Goal: Task Accomplishment & Management: Manage account settings

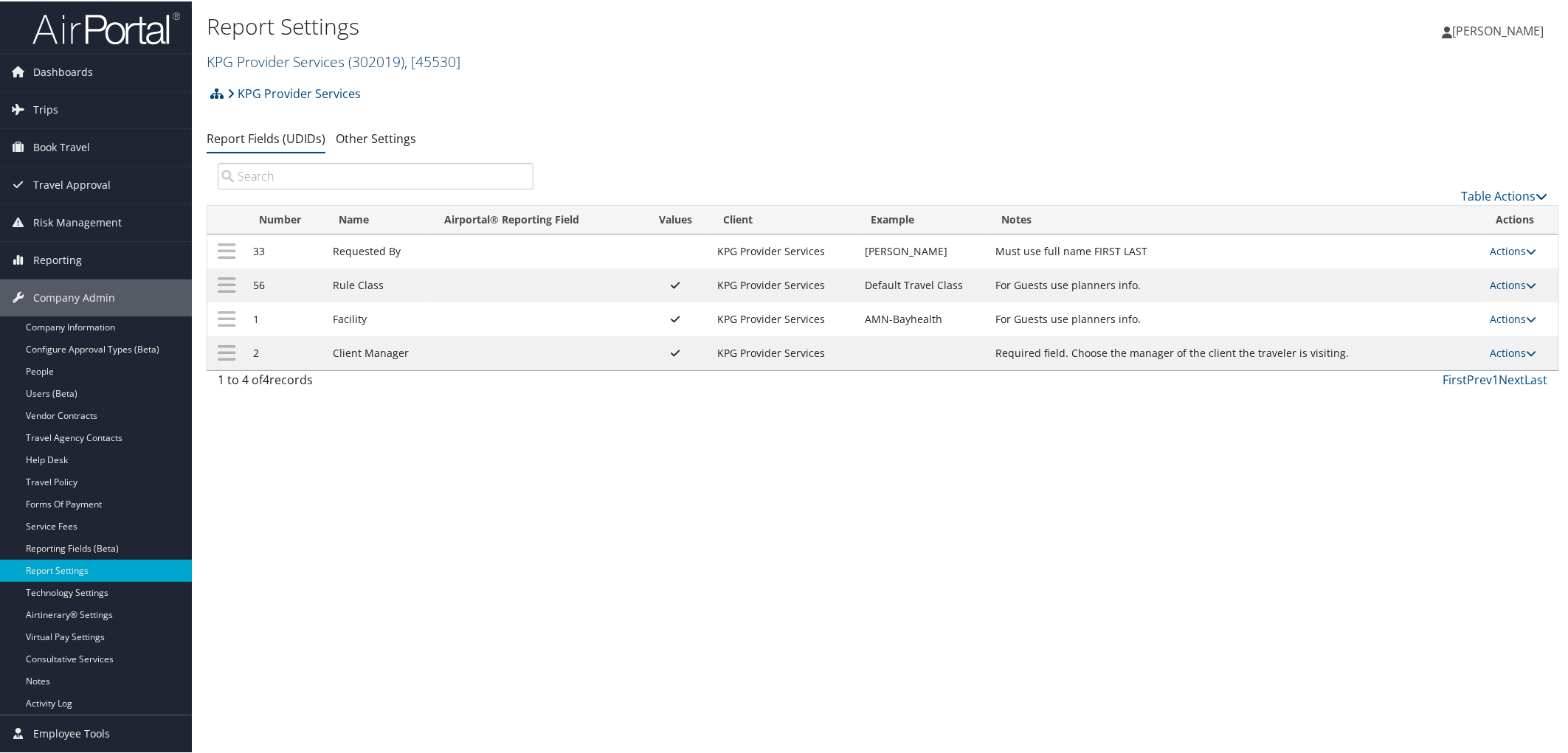
click at [259, 55] on link "KPG Provider Services ( 302019 ) , [ 45530 ]" at bounding box center [334, 59] width 254 height 20
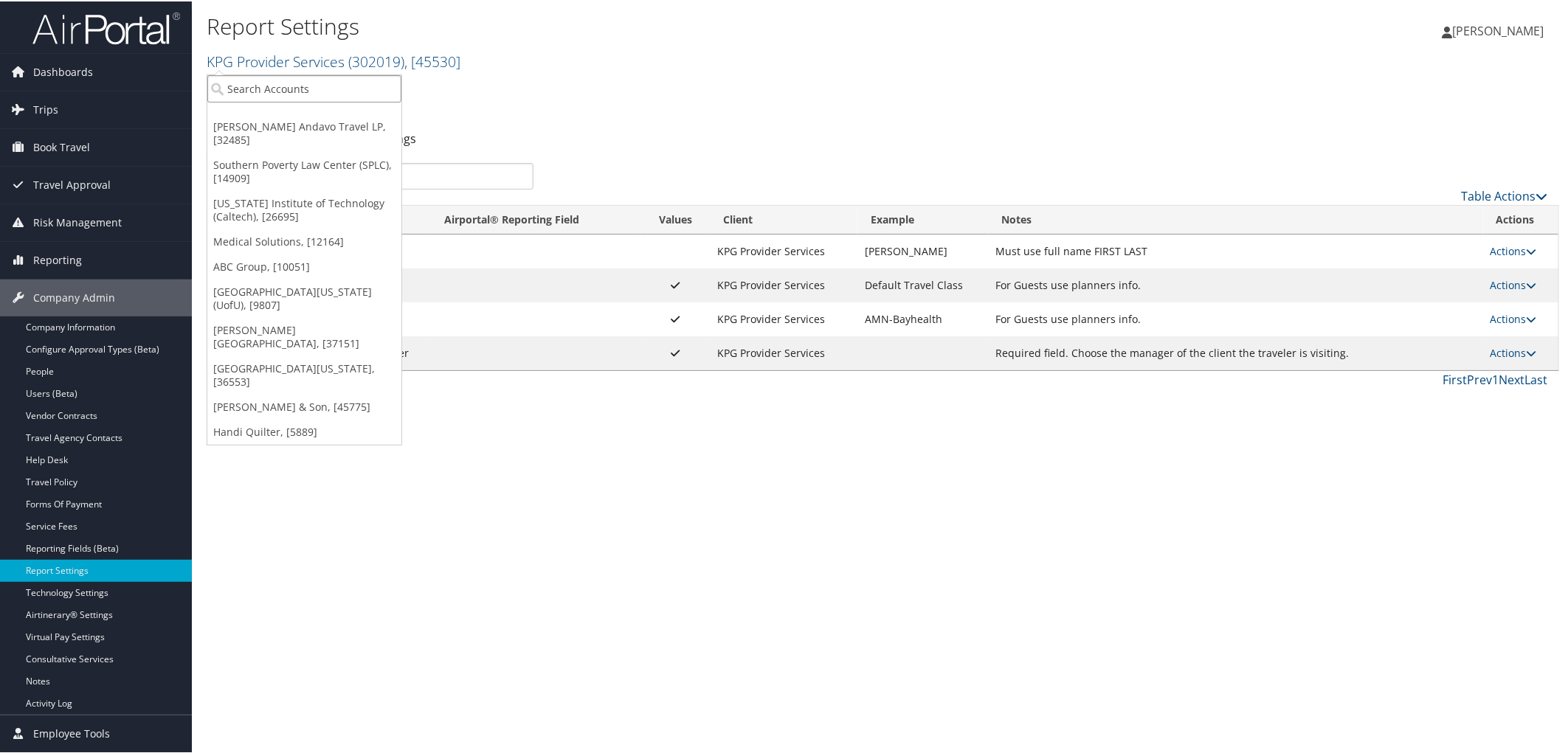
click at [251, 89] on input "search" at bounding box center [304, 87] width 194 height 28
type input "the toll"
click at [259, 115] on div "The [PERSON_NAME] Group (302024), [45569]" at bounding box center [322, 114] width 248 height 13
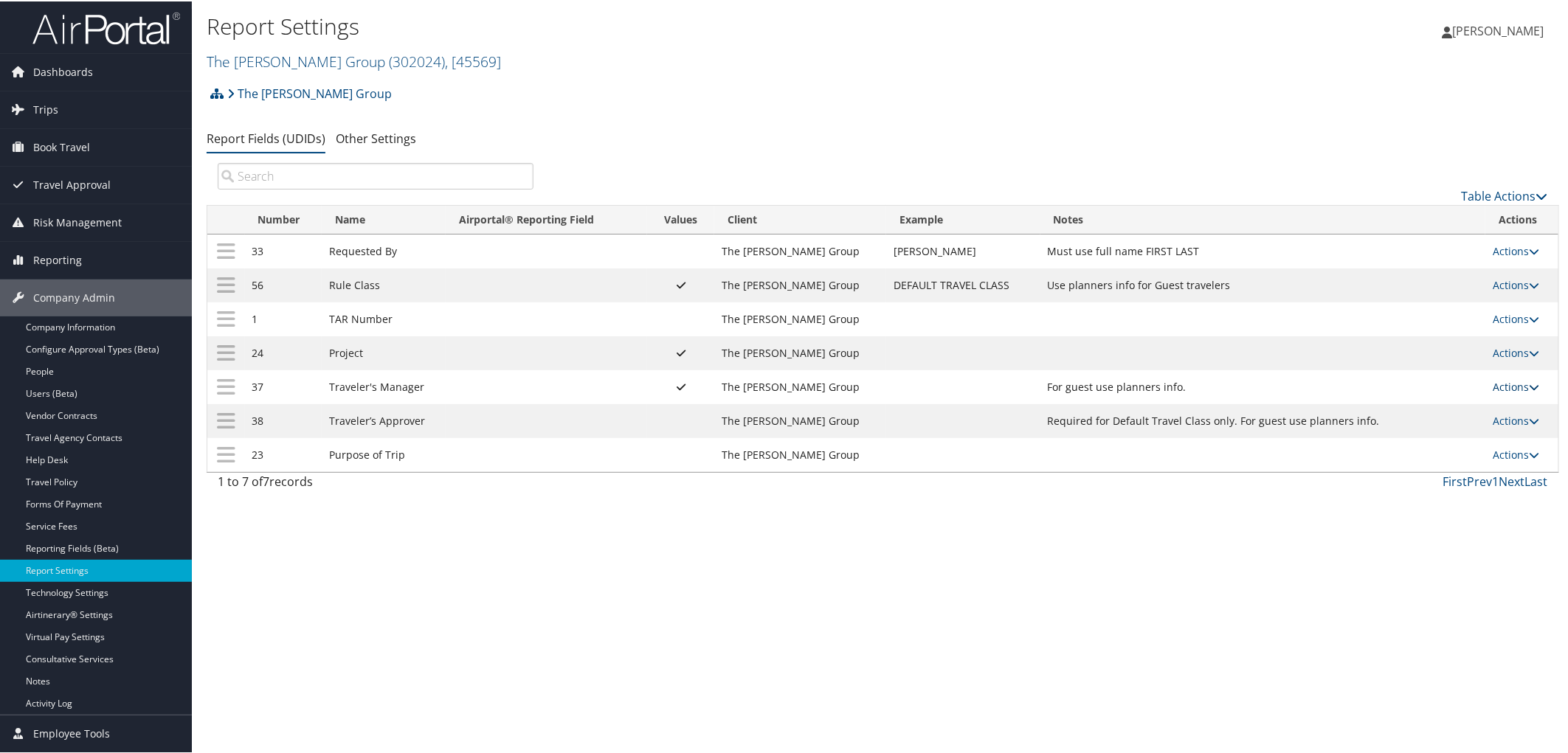
click at [1492, 391] on link "Actions" at bounding box center [1516, 385] width 46 height 14
click at [1454, 409] on link "Update Report Field Values" at bounding box center [1450, 411] width 159 height 25
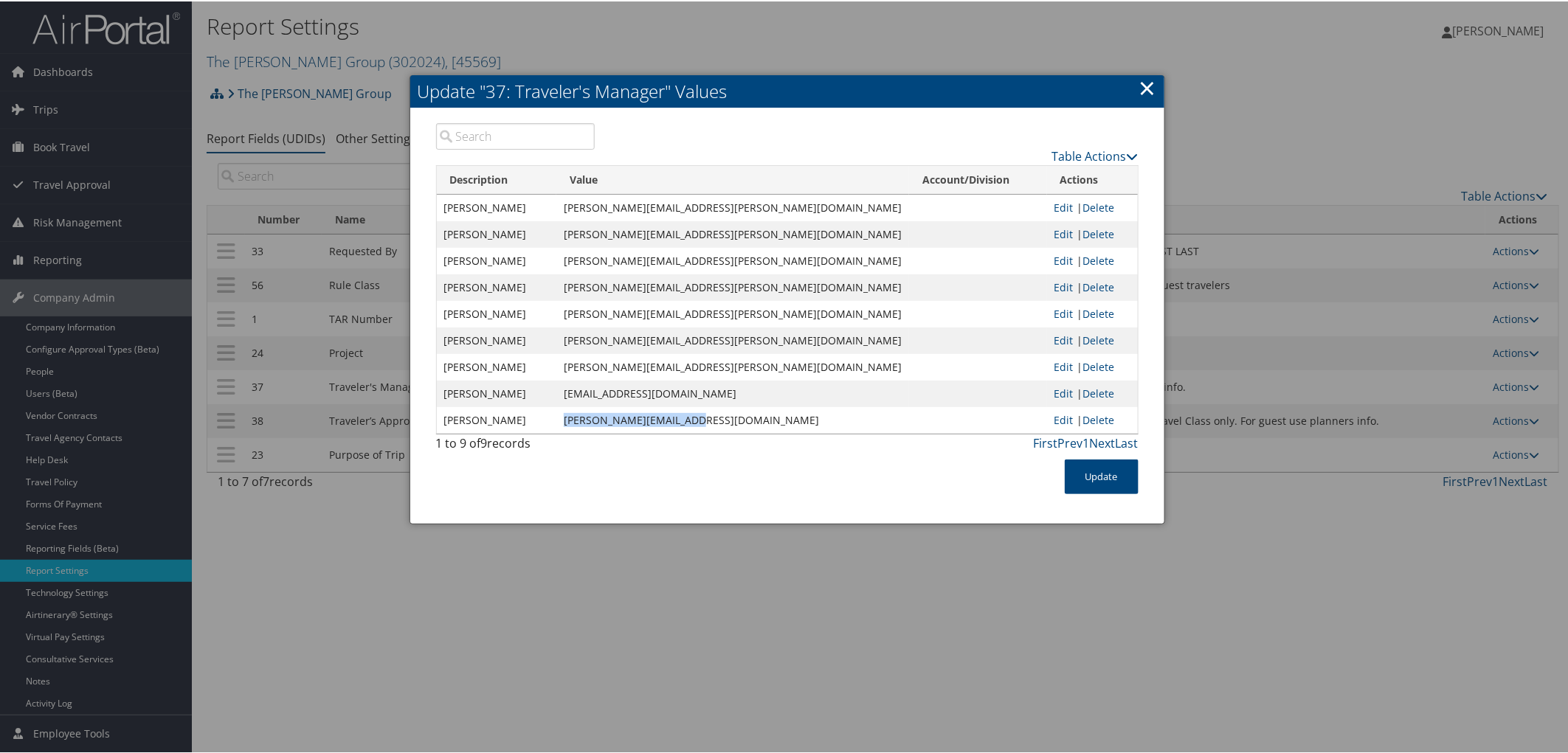
drag, startPoint x: 590, startPoint y: 421, endPoint x: 717, endPoint y: 425, distance: 127.1
click at [717, 425] on td "sean.fitz1996@gmail.com" at bounding box center [732, 419] width 353 height 27
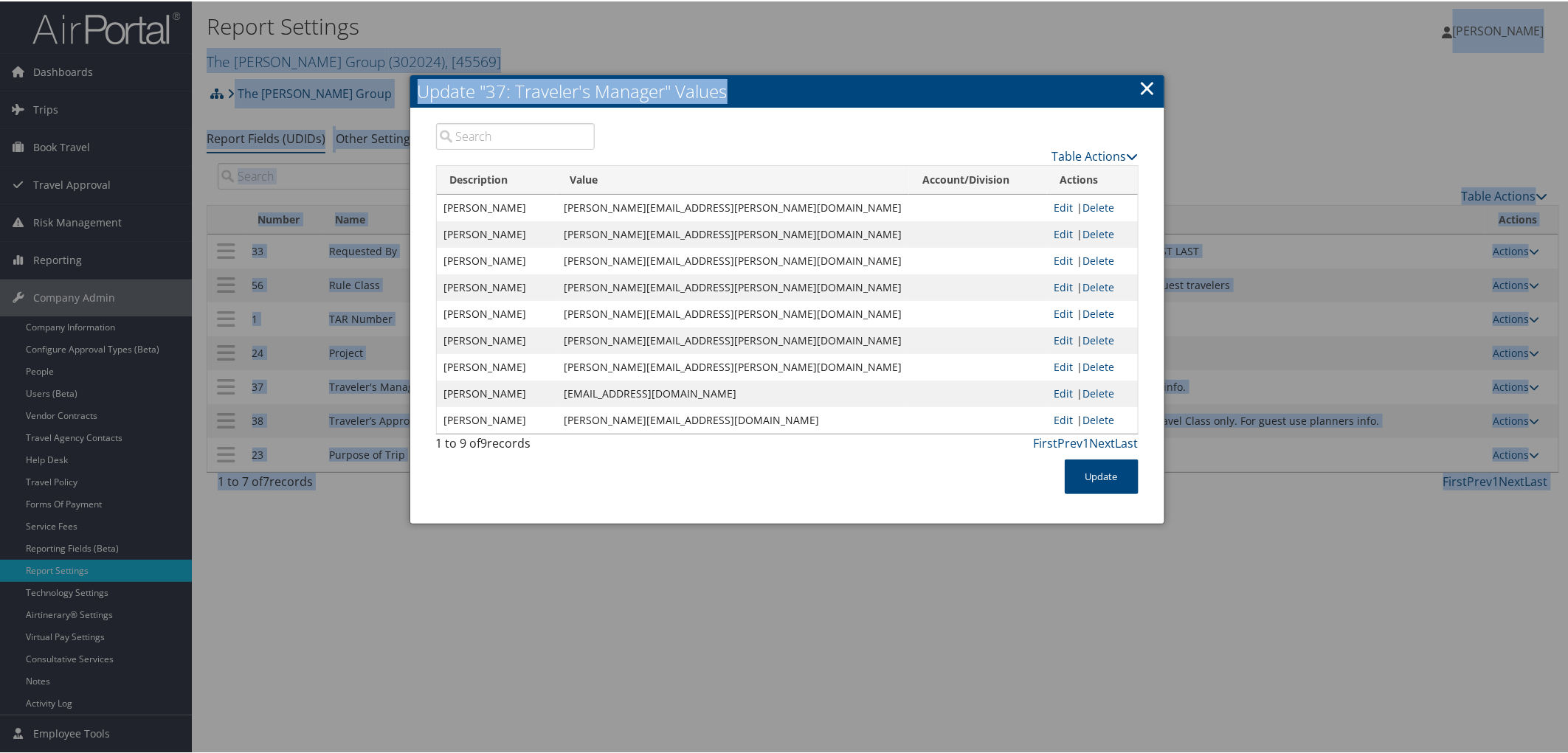
drag, startPoint x: 762, startPoint y: 85, endPoint x: -100, endPoint y: 48, distance: 862.8
click at [0, 48] on html "Menu Dashboards ► AirPortal 360™ (Manager) AirPortal 360™ (Agent) My Travel Das…" at bounding box center [787, 376] width 1574 height 753
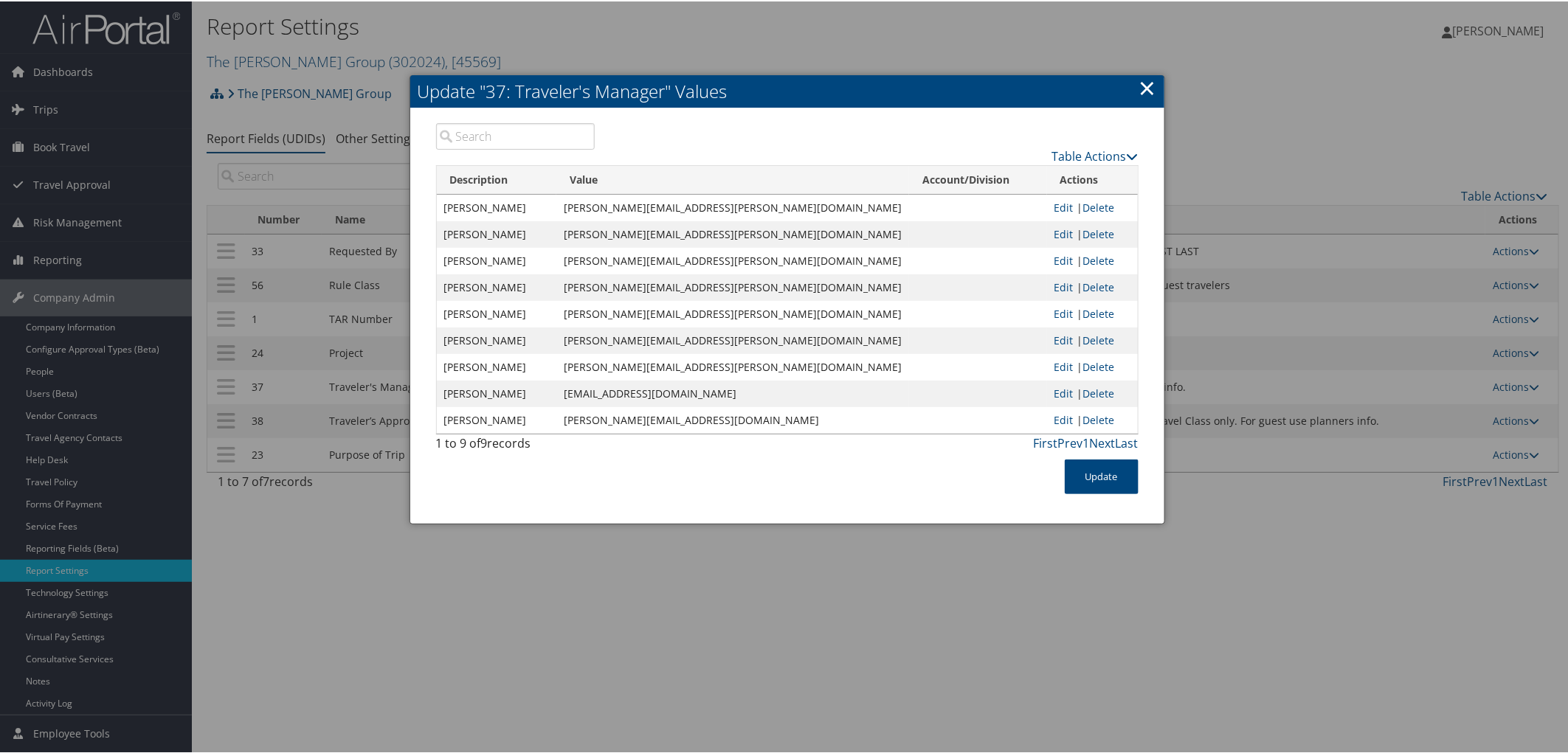
click at [1142, 83] on link "×" at bounding box center [1147, 86] width 17 height 29
